Goal: Use online tool/utility: Use online tool/utility

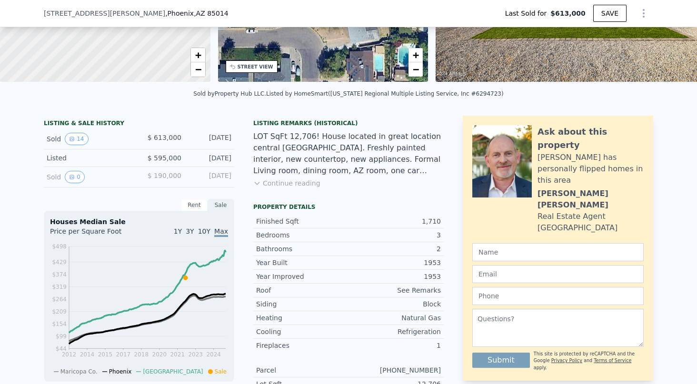
scroll to position [155, 0]
click at [310, 183] on button "Continue reading" at bounding box center [286, 183] width 67 height 10
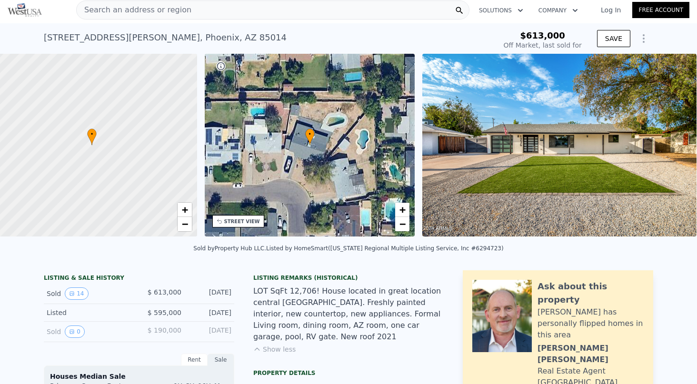
scroll to position [0, 4]
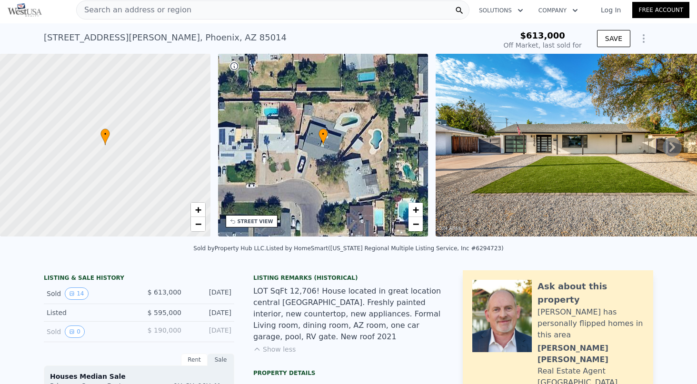
click at [672, 143] on icon at bounding box center [671, 147] width 19 height 19
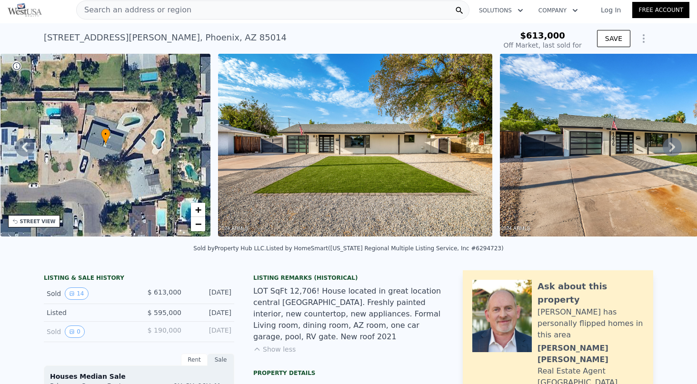
click at [672, 143] on icon at bounding box center [671, 147] width 19 height 19
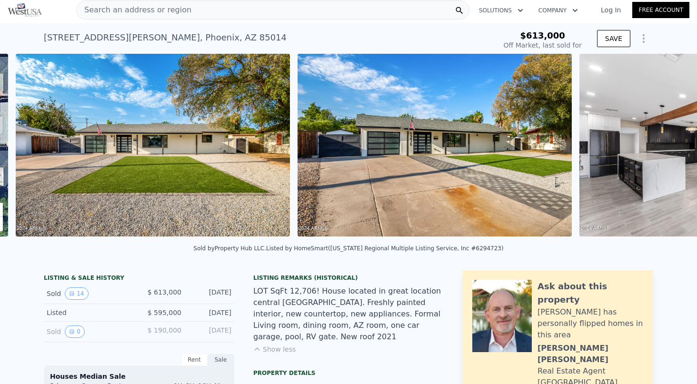
scroll to position [0, 435]
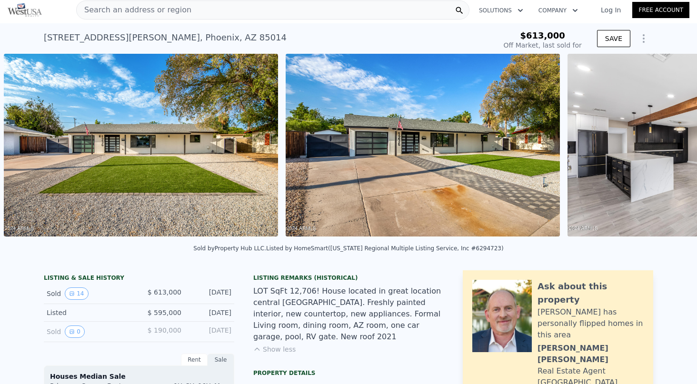
click at [673, 144] on div "• + − • + − STREET VIEW Loading... SATELLITE VIEW" at bounding box center [348, 147] width 697 height 186
click at [668, 147] on icon at bounding box center [671, 147] width 19 height 19
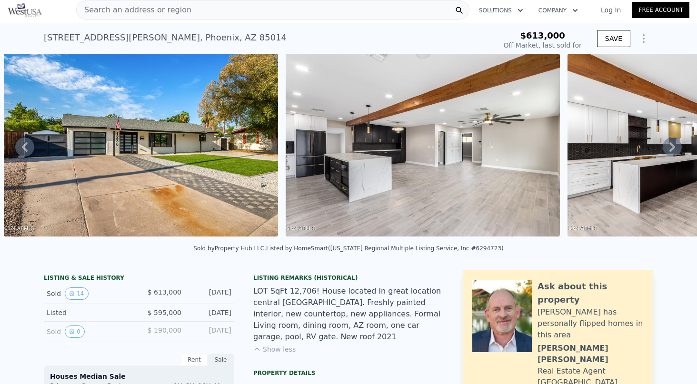
click at [668, 147] on icon at bounding box center [671, 147] width 19 height 19
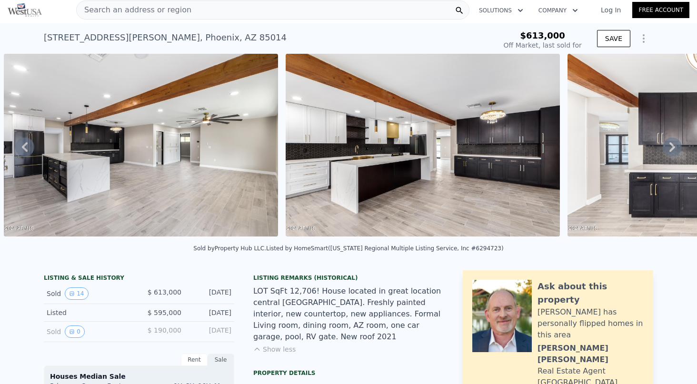
click at [668, 147] on icon at bounding box center [671, 147] width 19 height 19
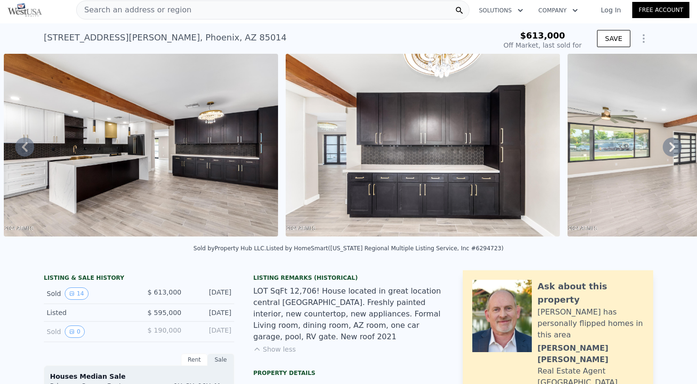
click at [668, 147] on icon at bounding box center [671, 147] width 19 height 19
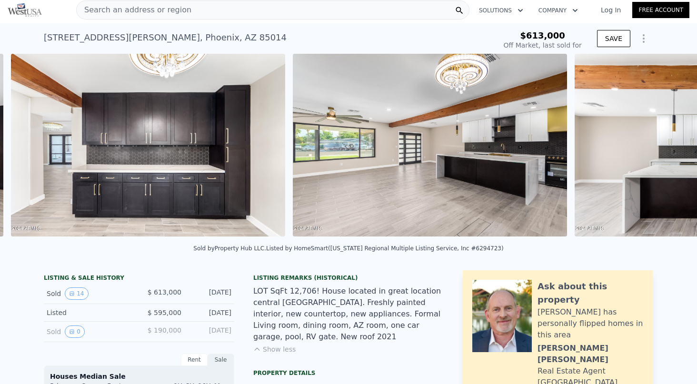
scroll to position [0, 1562]
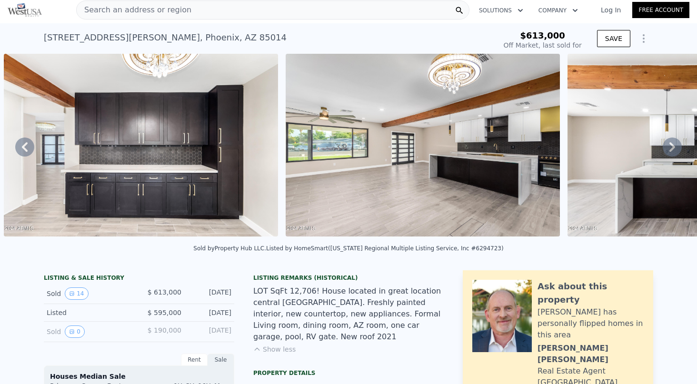
click at [668, 147] on div "• + − • + − STREET VIEW Loading... SATELLITE VIEW" at bounding box center [348, 147] width 697 height 186
click at [668, 147] on icon at bounding box center [671, 147] width 19 height 19
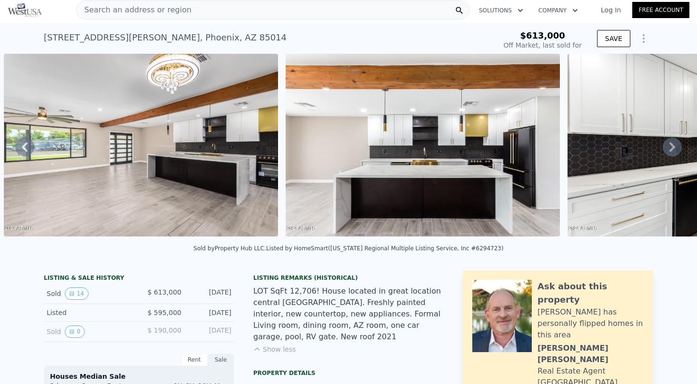
click at [669, 148] on icon at bounding box center [671, 147] width 19 height 19
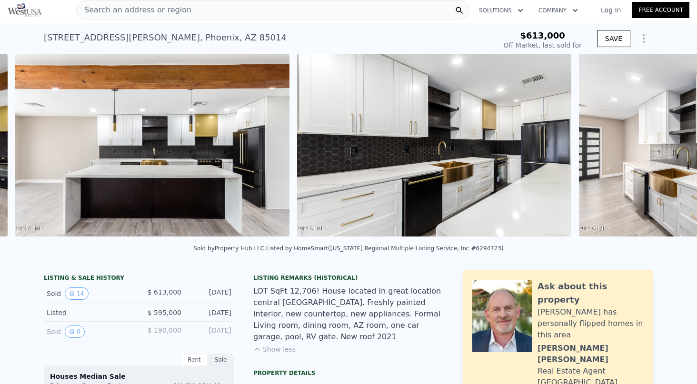
scroll to position [0, 2125]
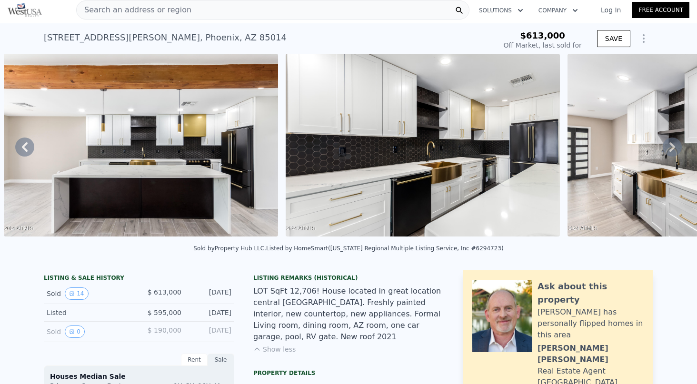
click at [669, 148] on div "• + − • + − STREET VIEW Loading... SATELLITE VIEW" at bounding box center [348, 147] width 697 height 186
click at [670, 148] on icon at bounding box center [671, 147] width 19 height 19
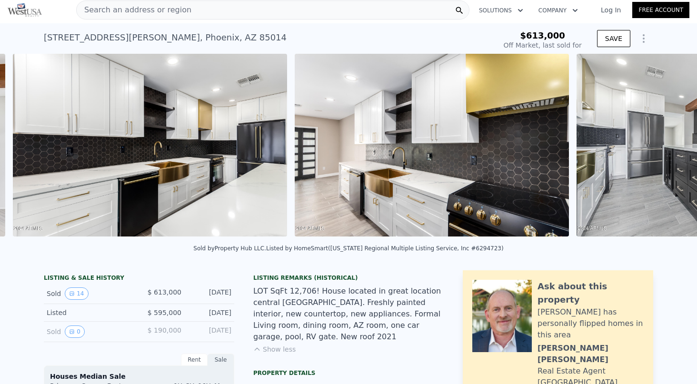
scroll to position [0, 2407]
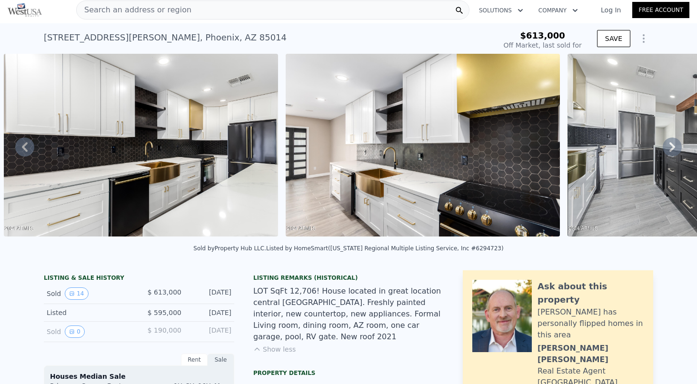
type input "$ 949,000"
type input "-$ 334,947"
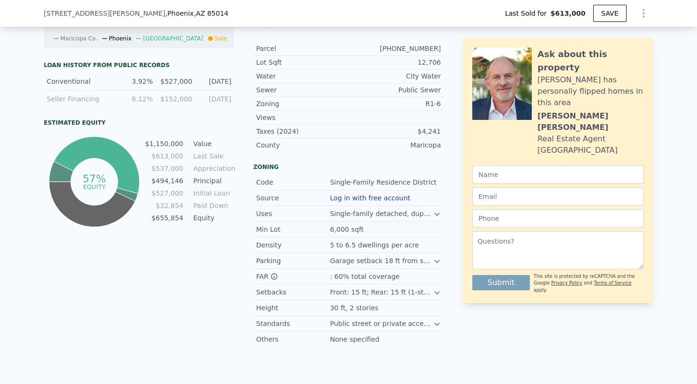
scroll to position [492, 0]
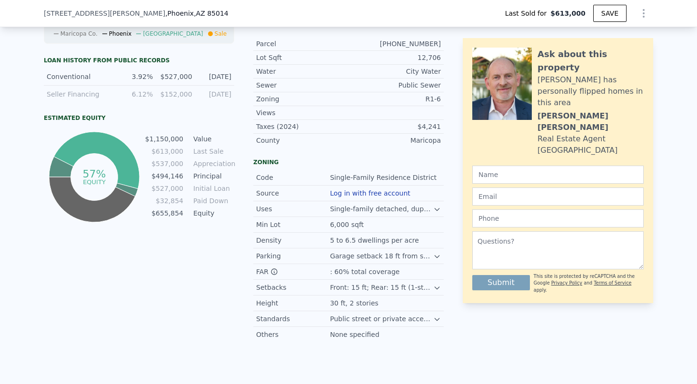
click at [378, 192] on button "Log in with free account" at bounding box center [370, 193] width 80 height 8
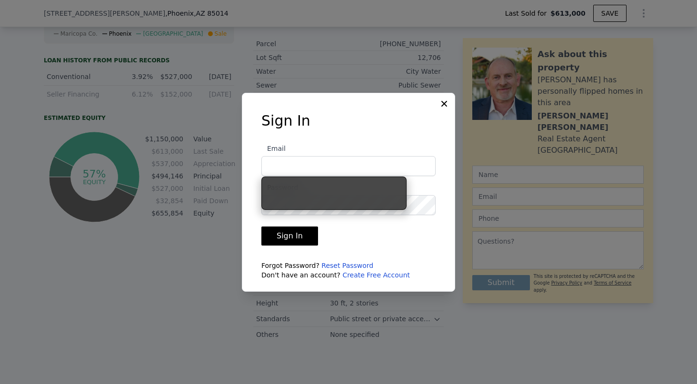
click at [376, 167] on input "Email" at bounding box center [348, 166] width 174 height 20
